Goal: Check status: Check status

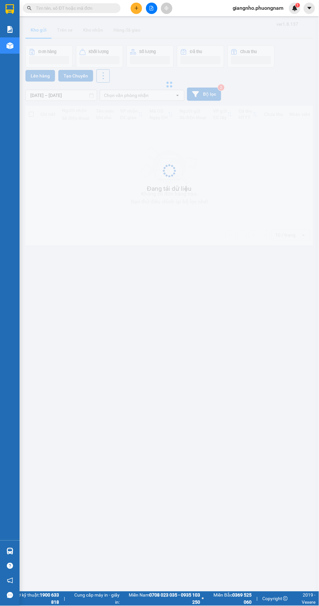
click at [86, 8] on input "text" at bounding box center [74, 8] width 77 height 7
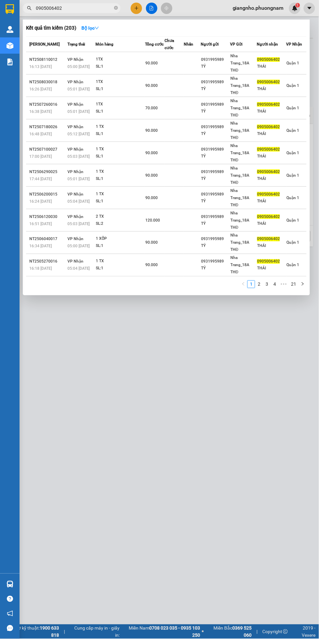
type input "0905006402"
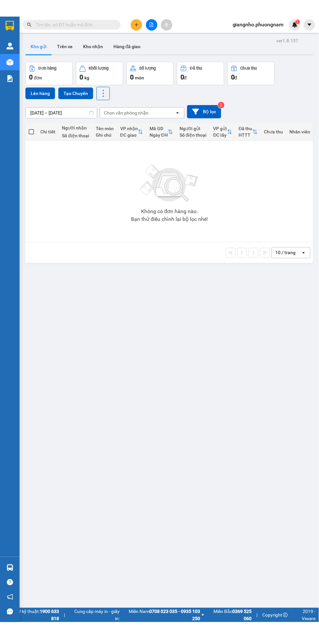
scroll to position [5, 0]
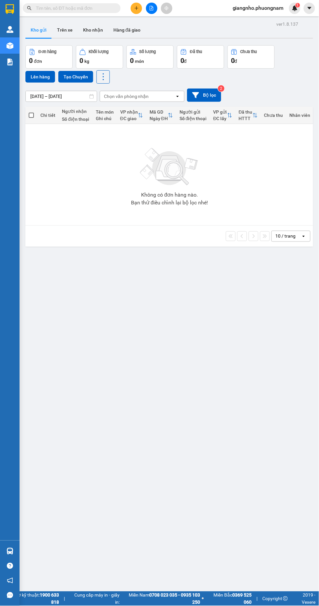
click at [94, 6] on input "text" at bounding box center [74, 8] width 77 height 7
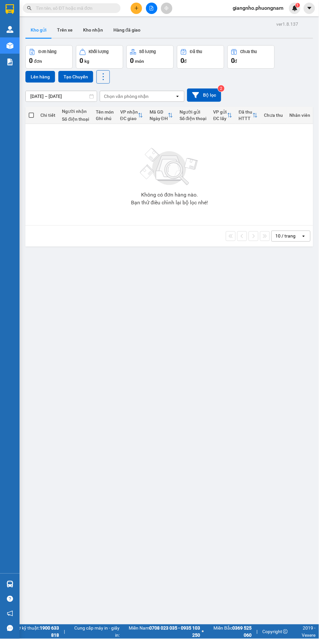
scroll to position [0, 0]
click at [97, 5] on input "text" at bounding box center [74, 8] width 77 height 7
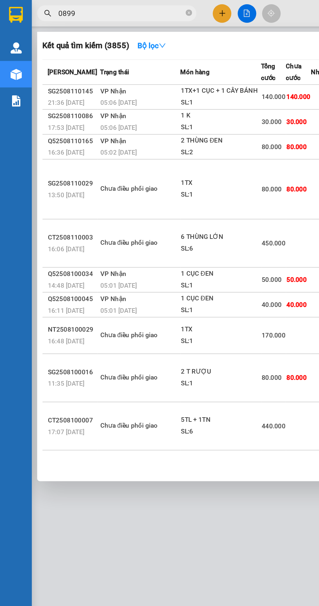
click at [91, 10] on input "0899" at bounding box center [74, 8] width 77 height 7
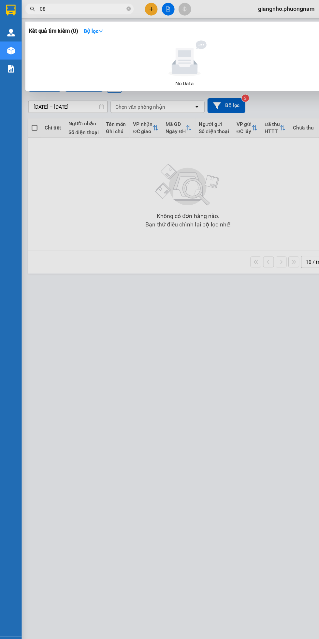
type input "0"
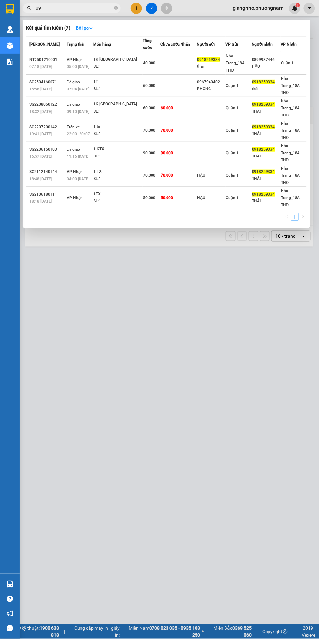
type input "0"
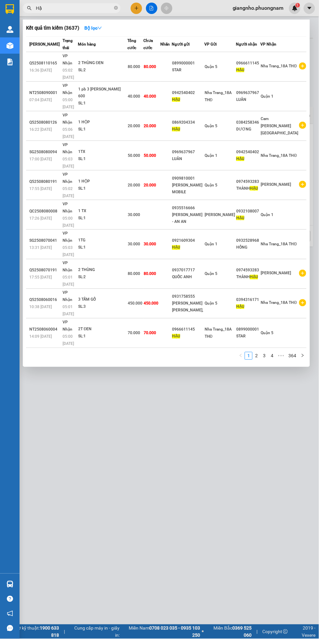
type input "H"
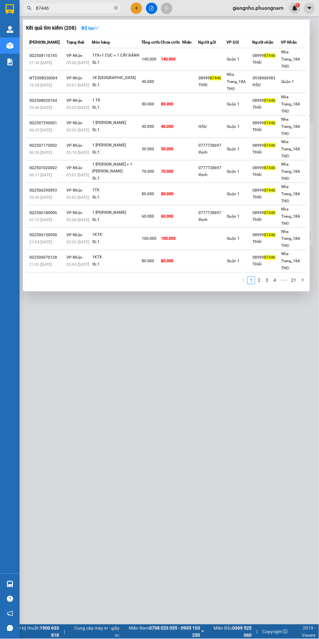
type input "87446"
